Goal: Task Accomplishment & Management: Manage account settings

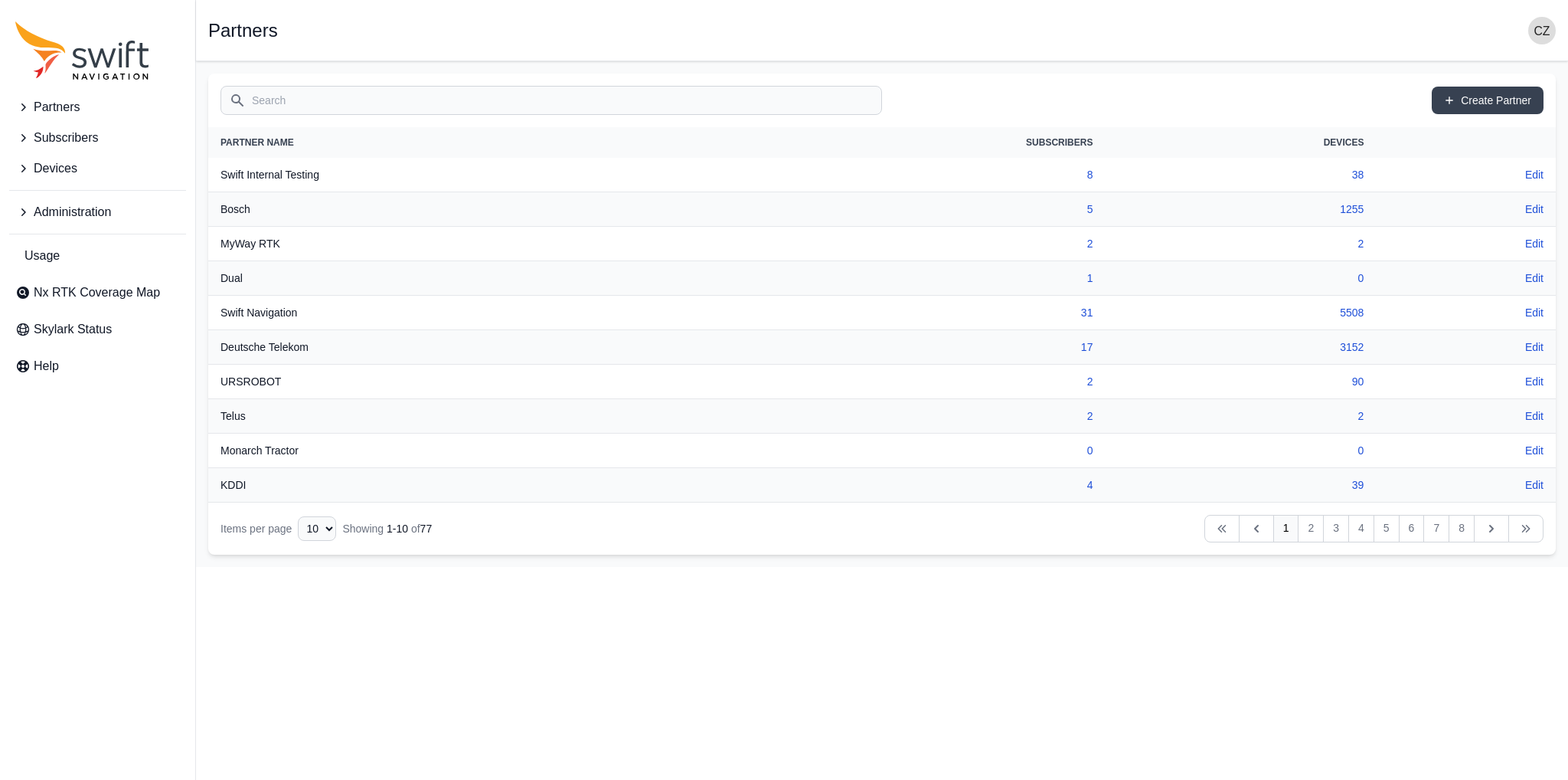
click at [64, 161] on span "Devices" at bounding box center [55, 169] width 44 height 19
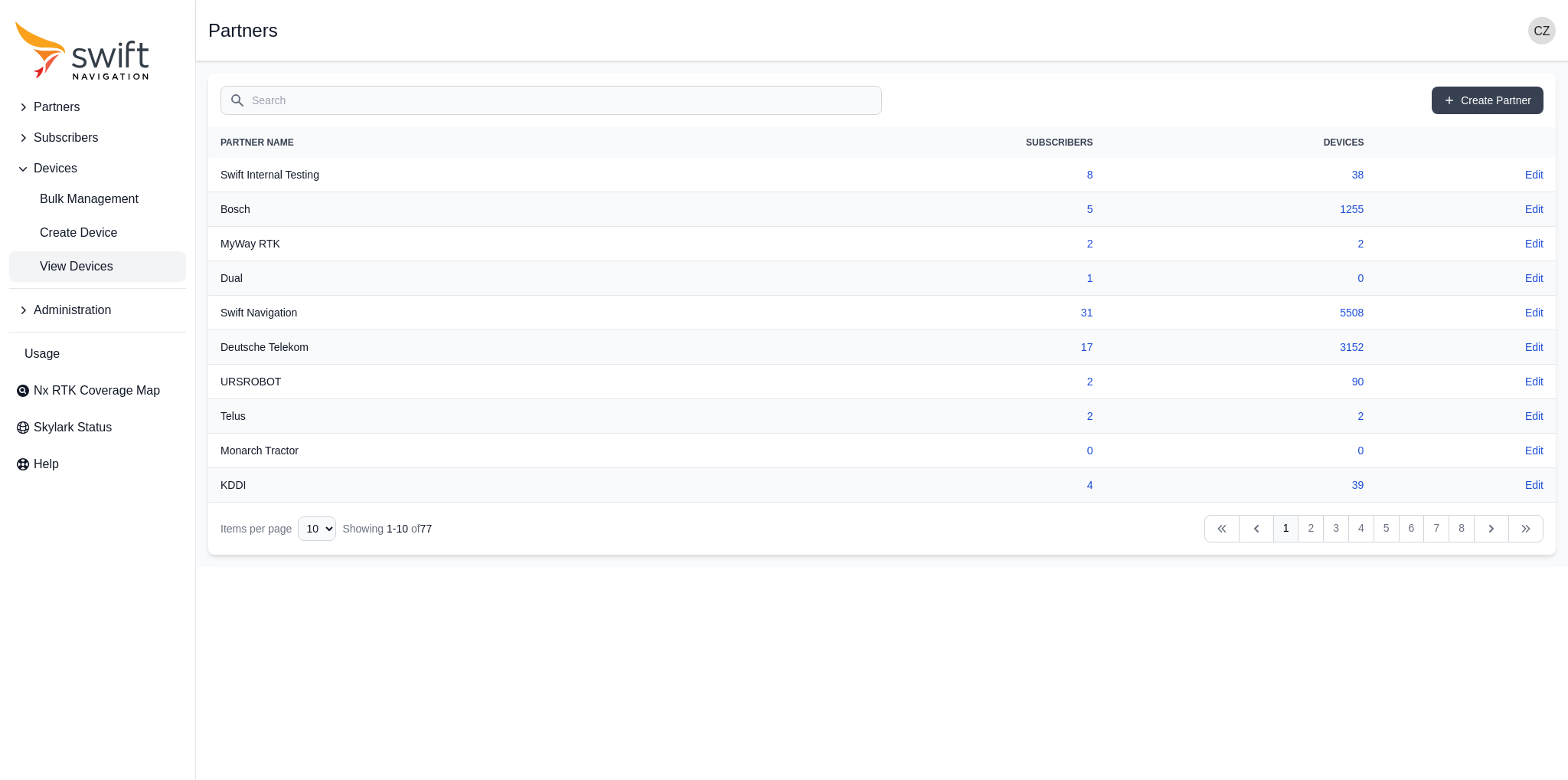
click at [72, 263] on span "View Devices" at bounding box center [65, 267] width 98 height 19
select select
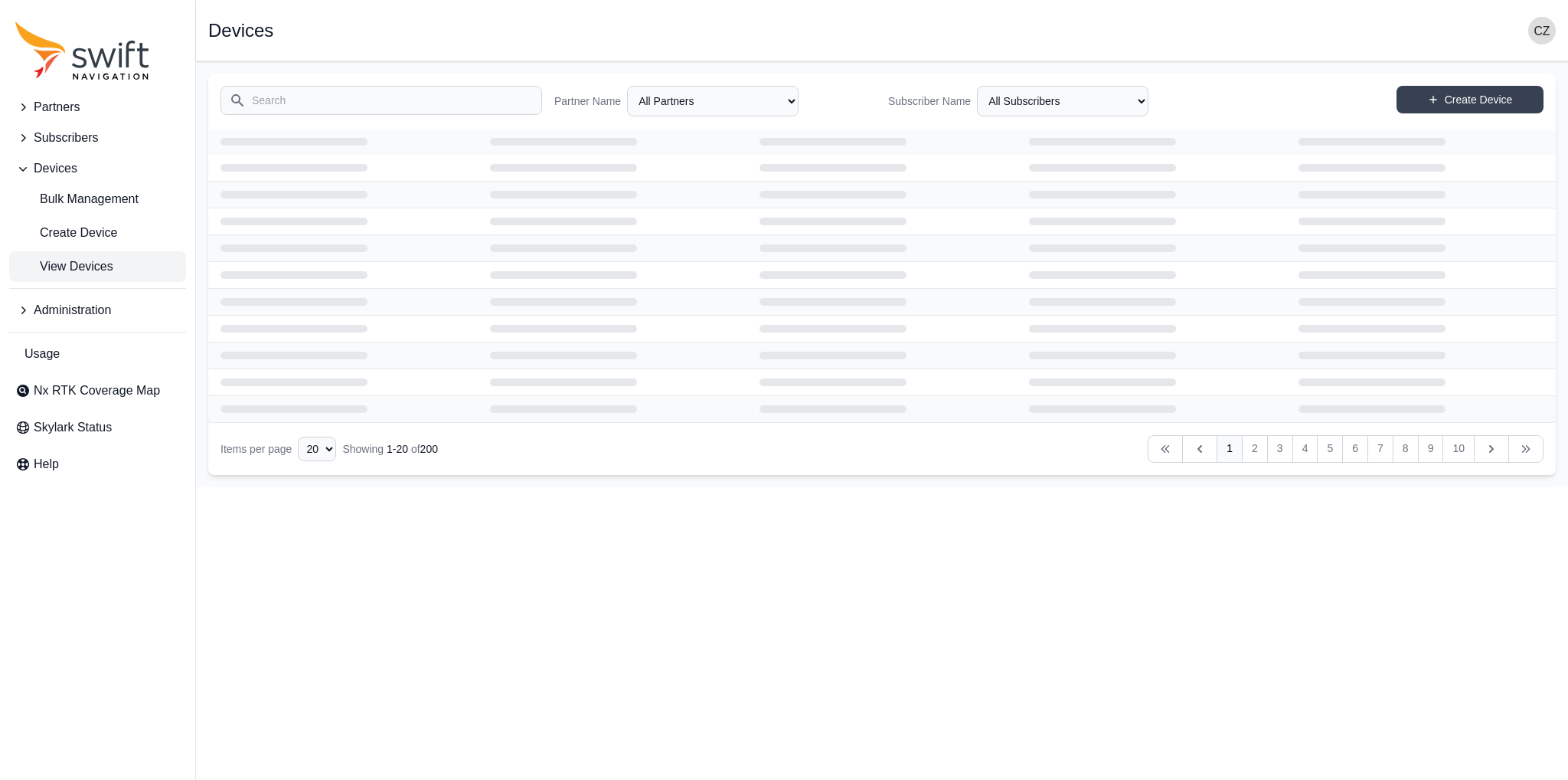
click at [429, 99] on input "Search" at bounding box center [381, 100] width 321 height 29
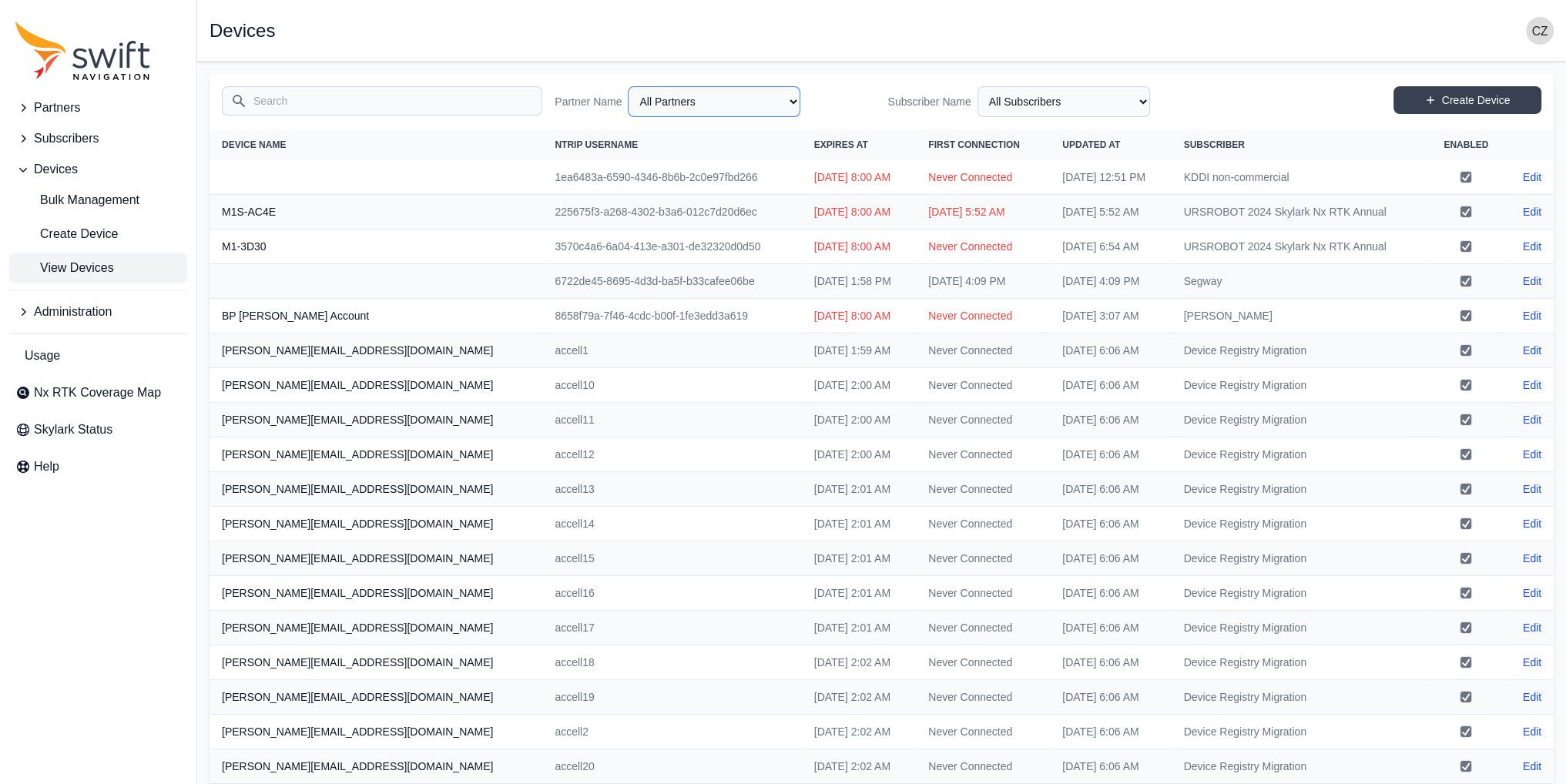
click at [724, 102] on select "All Partners AlpsAlpine Asensing Bad Elf Benchmark Tool & Supply Blue Planet Ge…" at bounding box center [714, 101] width 172 height 31
click at [631, 87] on select "All Partners AlpsAlpine Asensing Bad Elf Benchmark Tool & Supply Blue Planet Ge…" at bounding box center [714, 101] width 172 height 31
select select "3f7c8ae7-4574-44cd-b1e2-e924d7be4325"
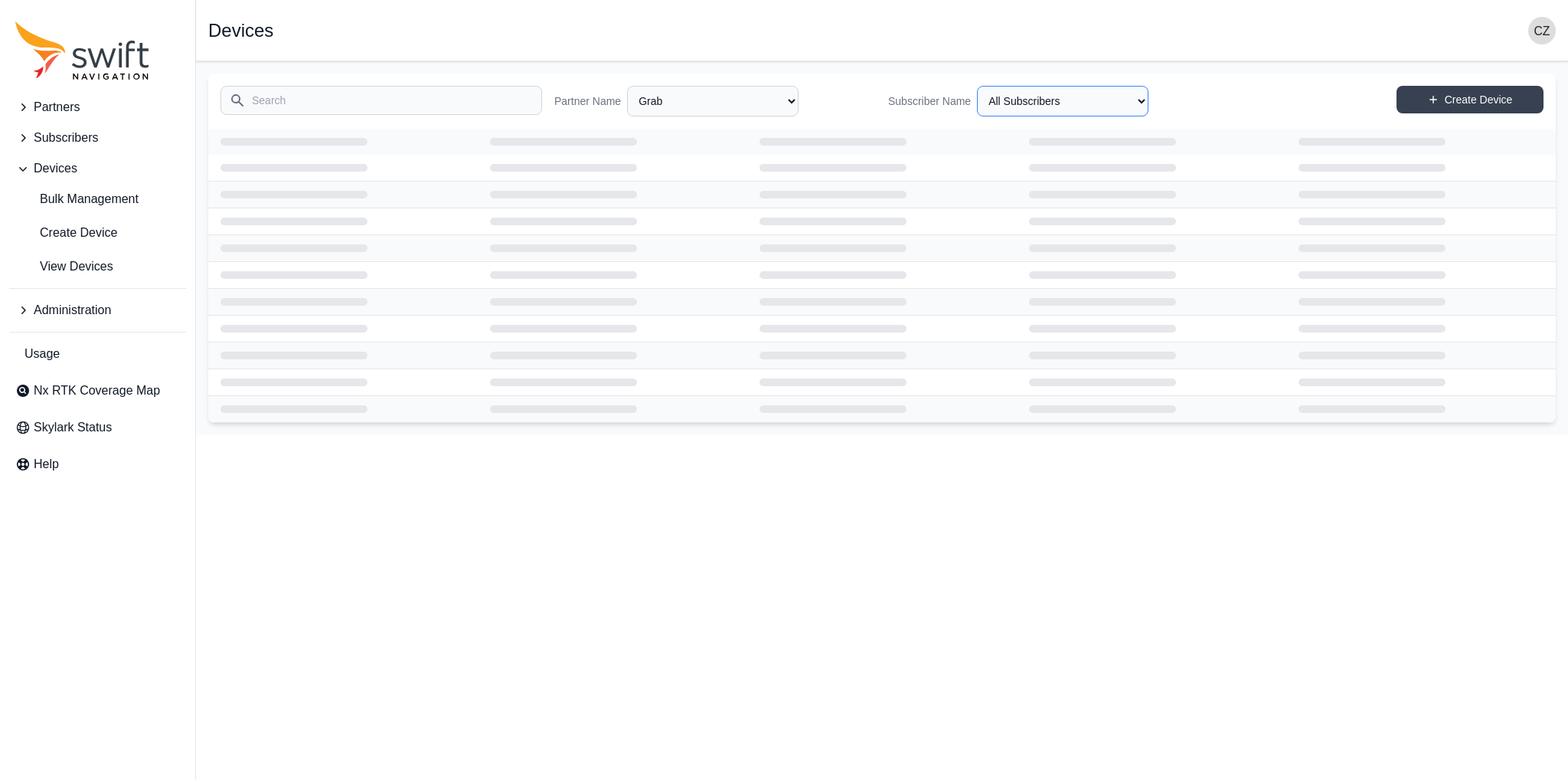
click at [1069, 103] on select "All Subscribers Grab-debugging Grab-Mobile-Test Grab-[GEOGRAPHIC_DATA]-Test" at bounding box center [1062, 101] width 171 height 31
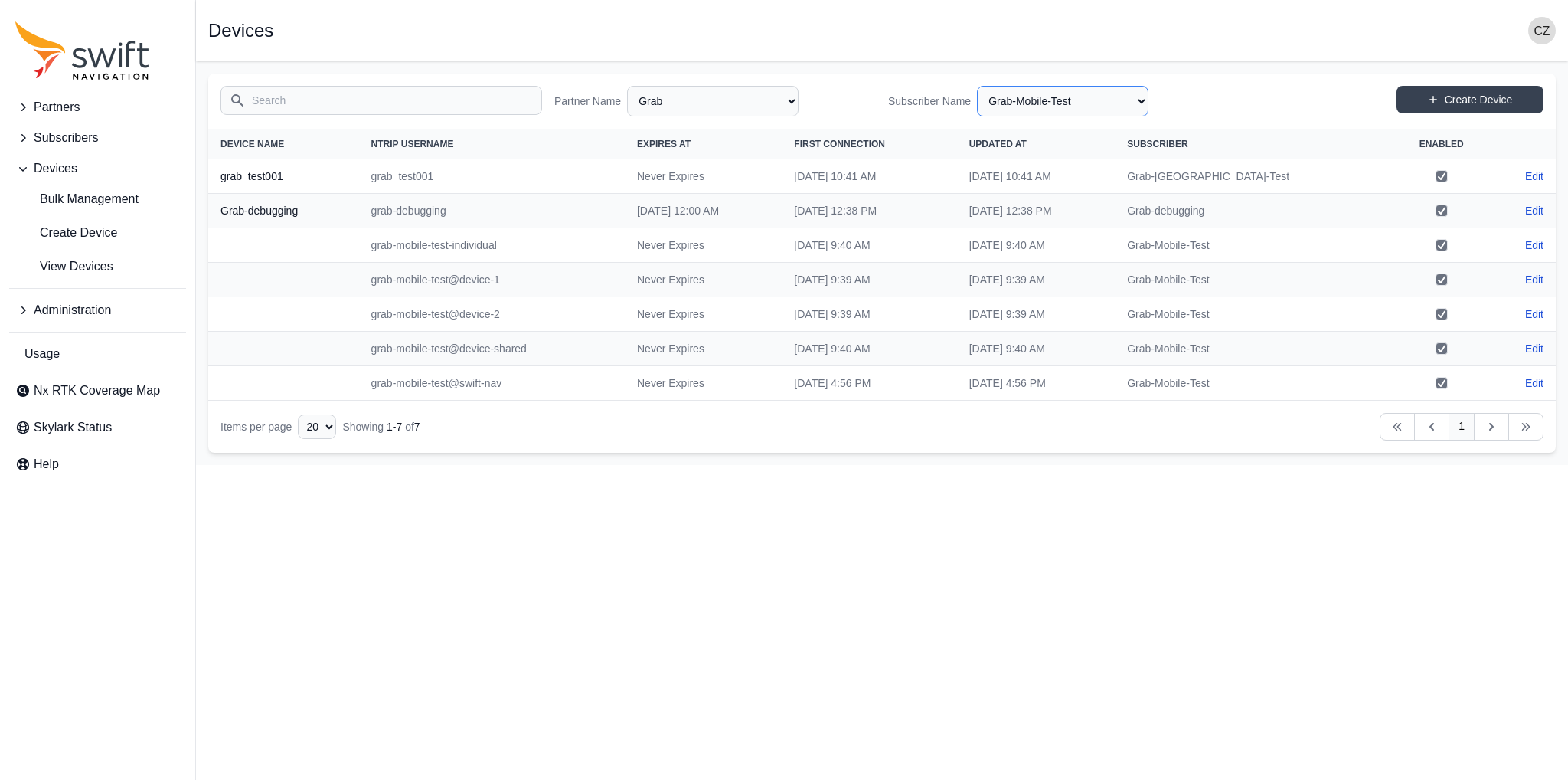
click at [977, 86] on select "All Subscribers Grab-debugging Grab-Mobile-Test Grab-[GEOGRAPHIC_DATA]-Test" at bounding box center [1062, 101] width 171 height 31
select select "b73d4de2-6dbc-4011-9928-ae142f8bb209"
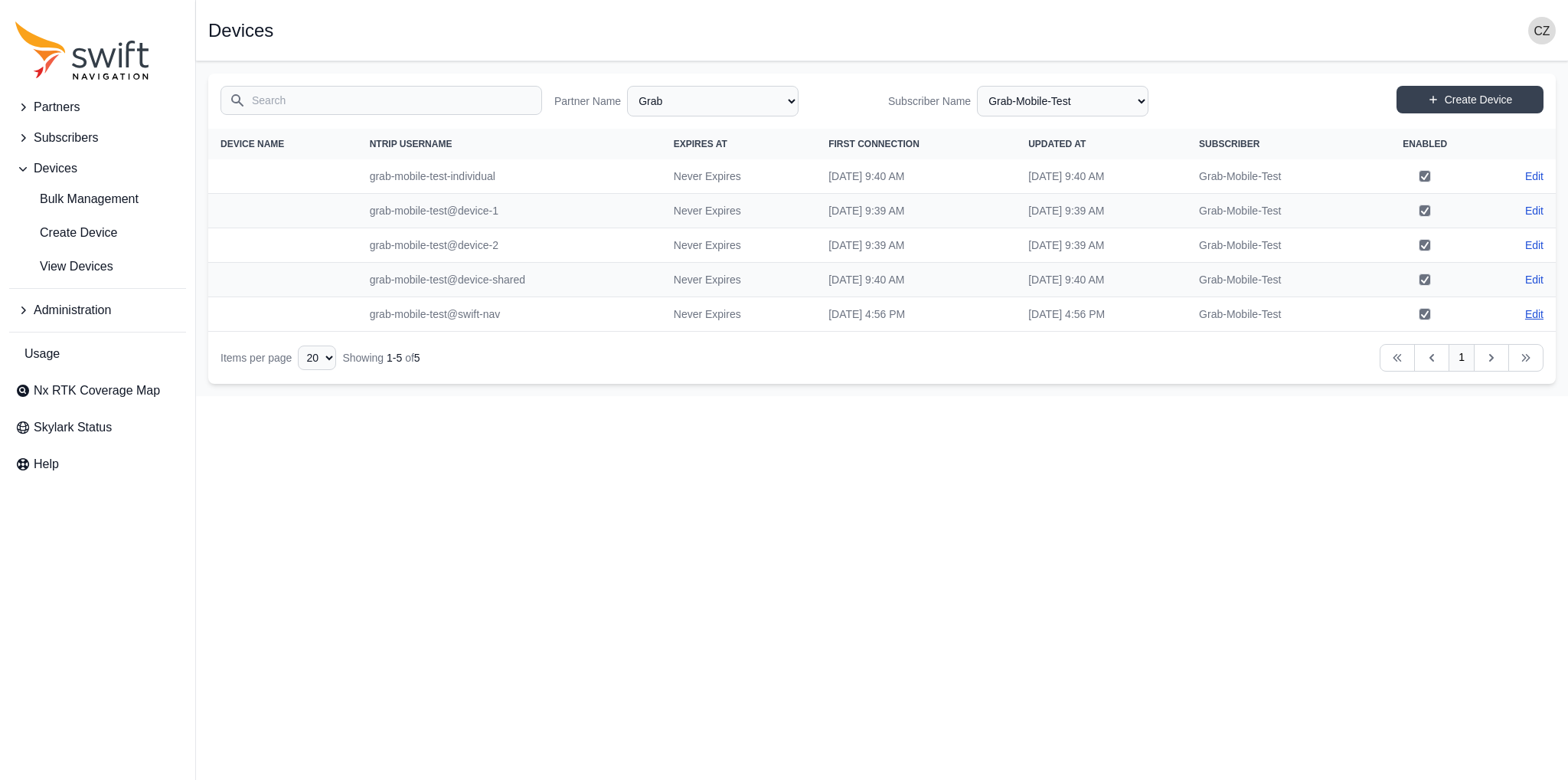
click at [1537, 315] on link "Edit" at bounding box center [1535, 314] width 19 height 16
select select "3f7c8ae7-4574-44cd-b1e2-e924d7be4325"
select select "b73d4de2-6dbc-4011-9928-ae142f8bb209"
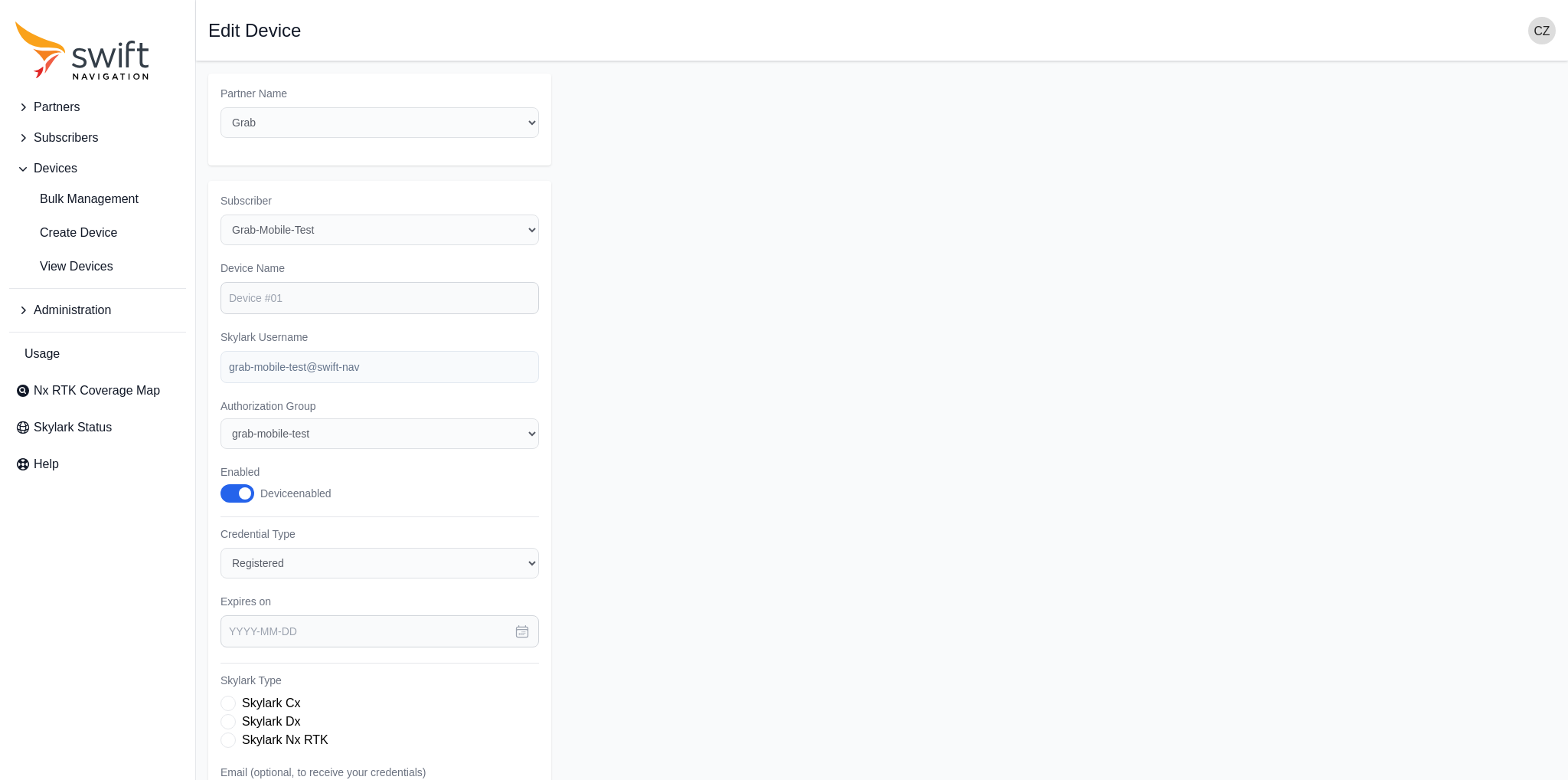
select select "3f7c8ae7-4574-44cd-b1e2-e924d7be4325"
select select "b73d4de2-6dbc-4011-9928-ae142f8bb209"
